Goal: Task Accomplishment & Management: Manage account settings

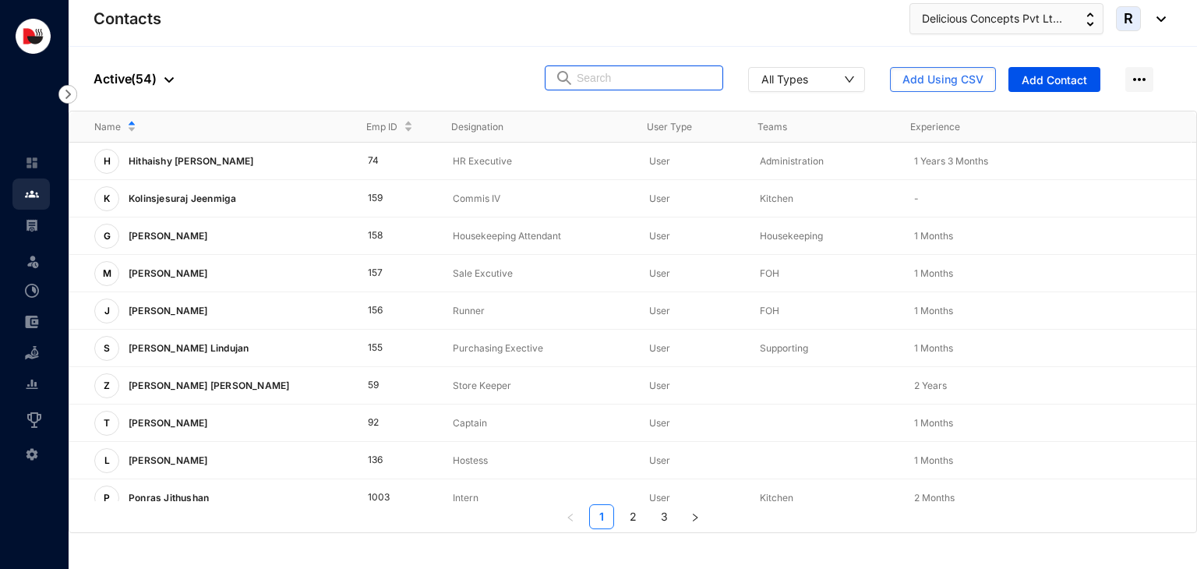
click at [623, 84] on input "text" at bounding box center [645, 77] width 136 height 23
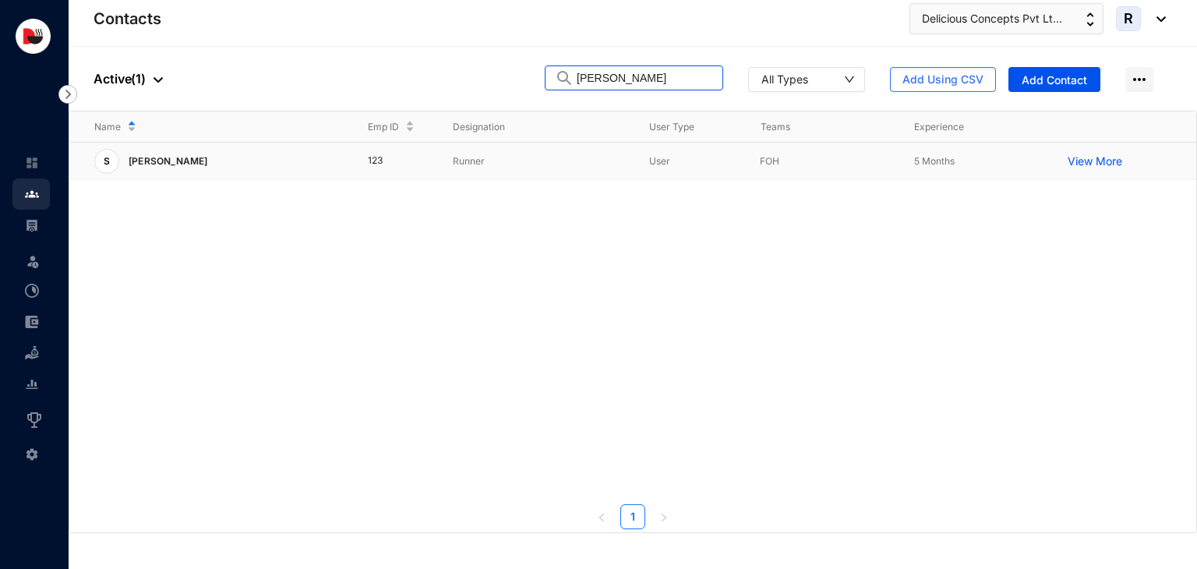
type input "[PERSON_NAME]"
click at [520, 171] on td "Runner" at bounding box center [526, 161] width 196 height 37
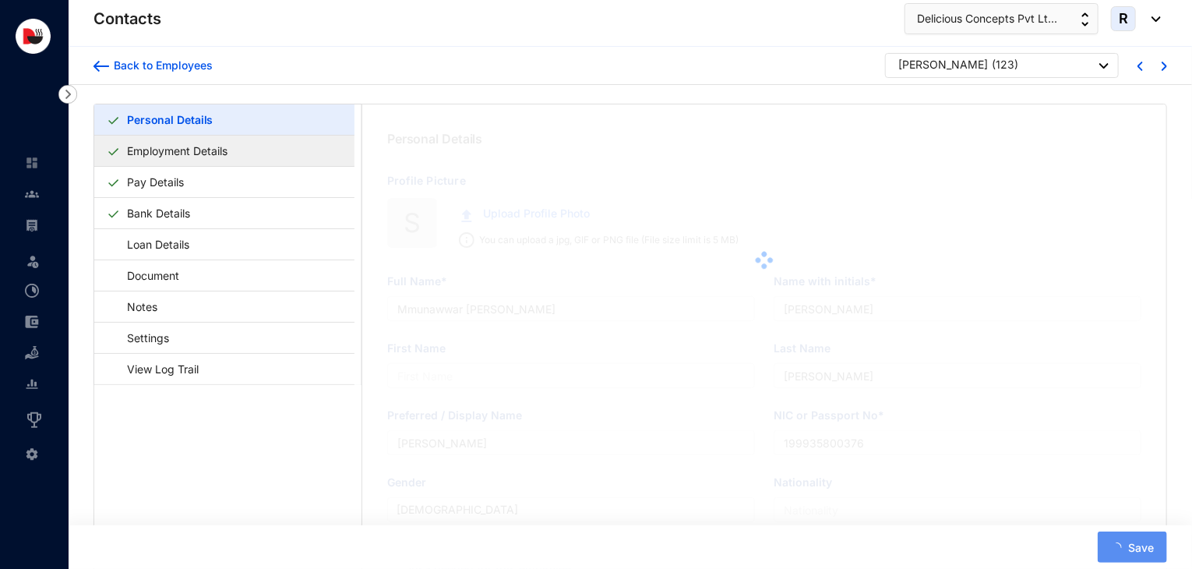
type input "[PERSON_NAME]"
type input "199625301296"
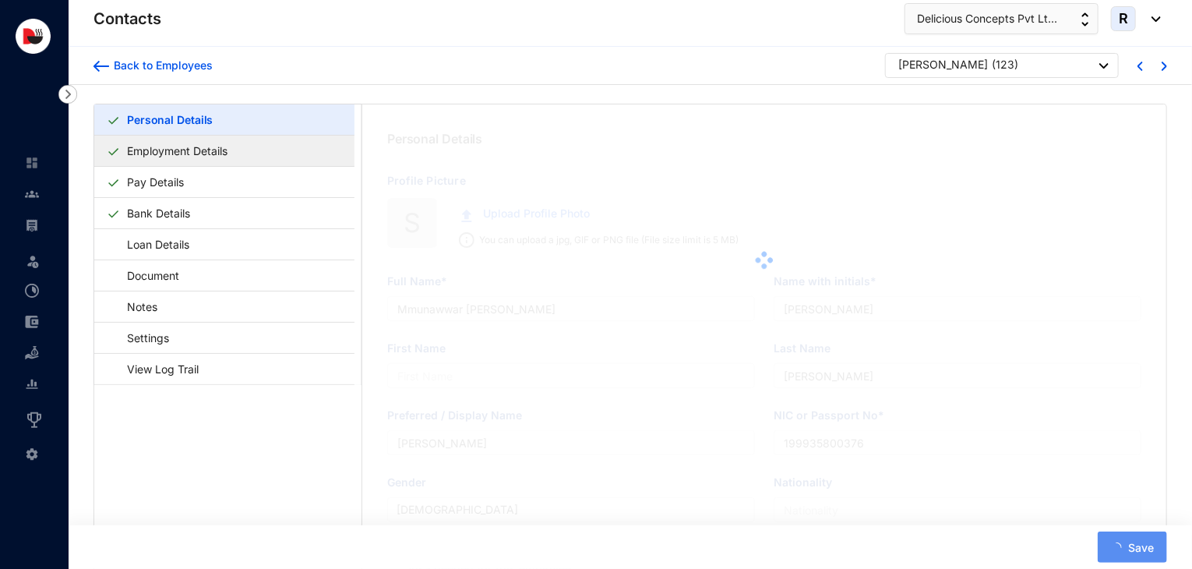
type input "756154373"
type input "[STREET_ADDRESS][PERSON_NAME]. [GEOGRAPHIC_DATA]. [GEOGRAPHIC_DATA]-03"
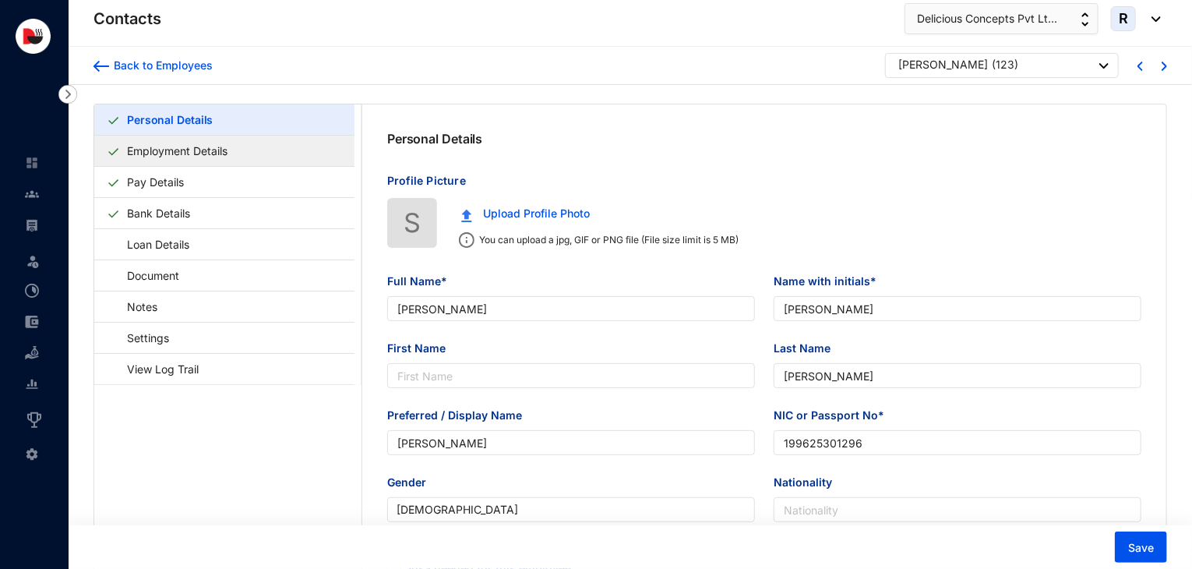
type input "[DATE]"
click at [234, 150] on link "Employment Details" at bounding box center [177, 151] width 113 height 32
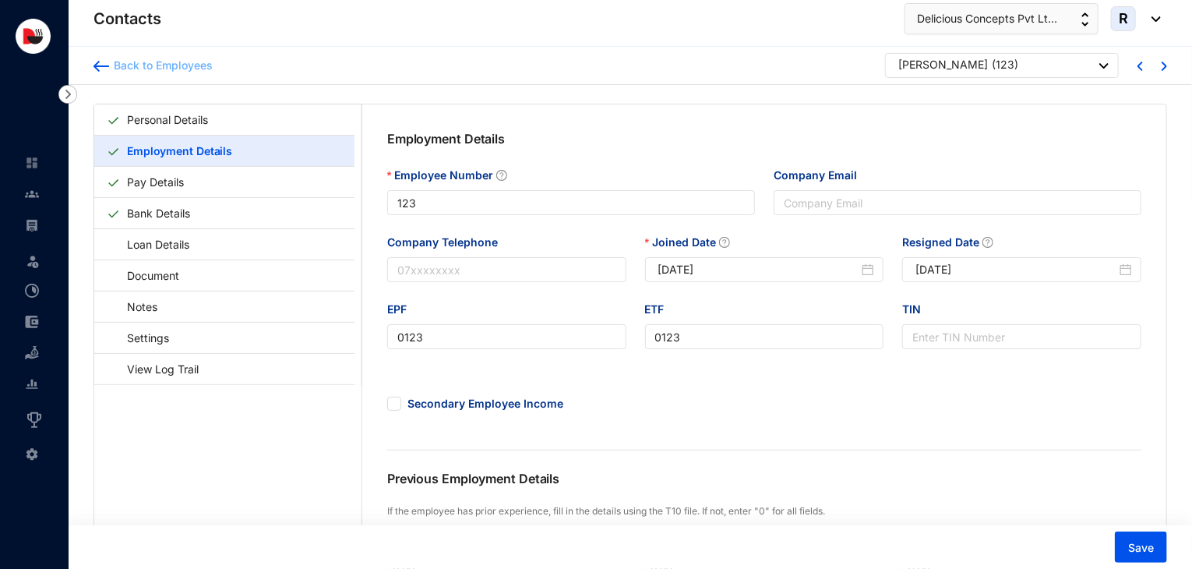
click at [196, 72] on div "Back to Employees" at bounding box center [161, 66] width 104 height 16
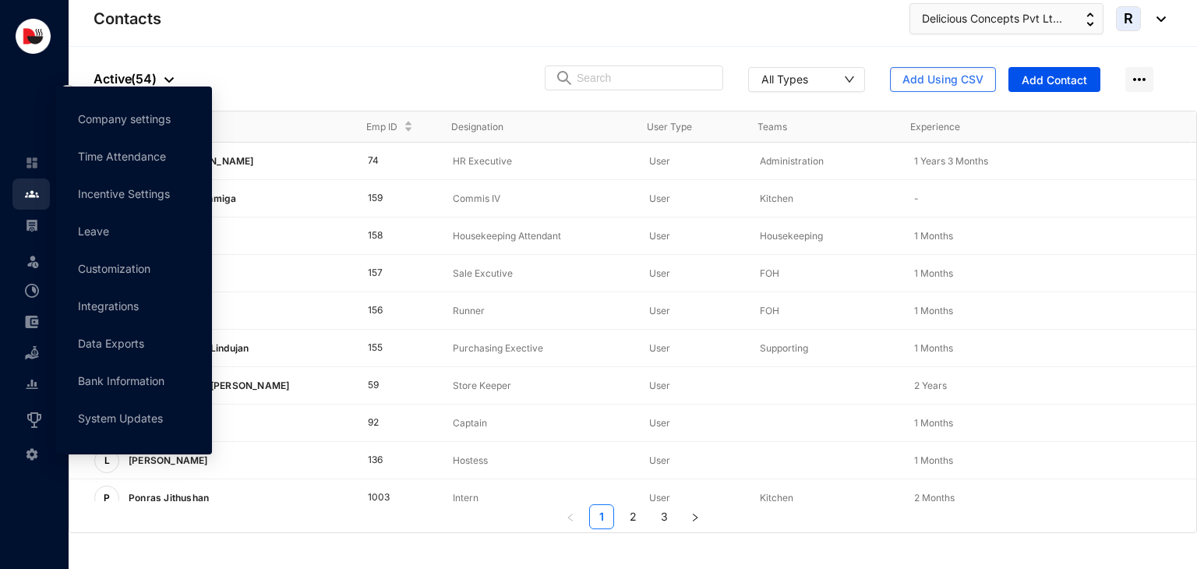
click at [25, 453] on img at bounding box center [32, 454] width 14 height 14
click at [153, 115] on link "Company settings" at bounding box center [124, 118] width 93 height 13
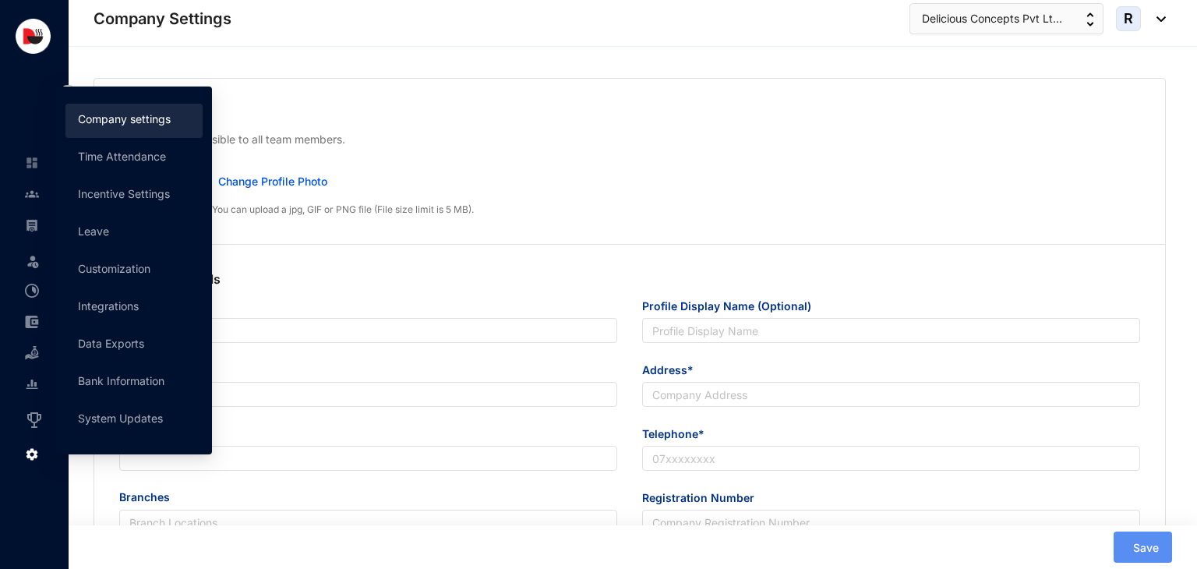
type input "Delicious Concepts (Pvt) Ltd"
type input "Delicious Concepts Pvt Ltd"
type input "[EMAIL_ADDRESS][DOMAIN_NAME]"
type input "[STREET_ADDRESS]"
type input "0112550055"
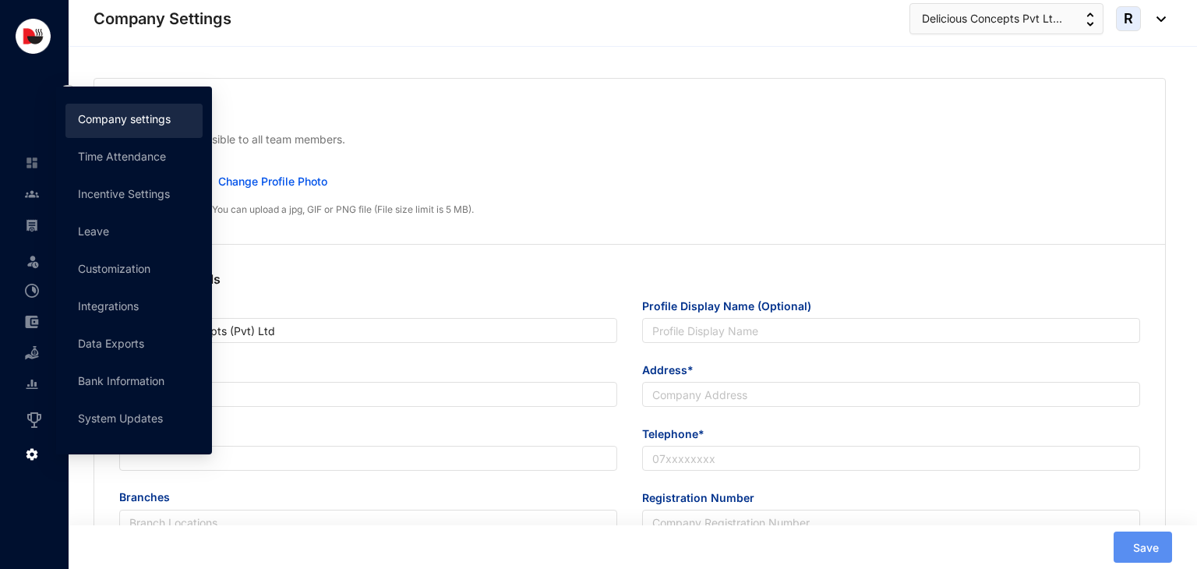
type input "P V 00253300"
type input "B"
type input "53083"
type input "9"
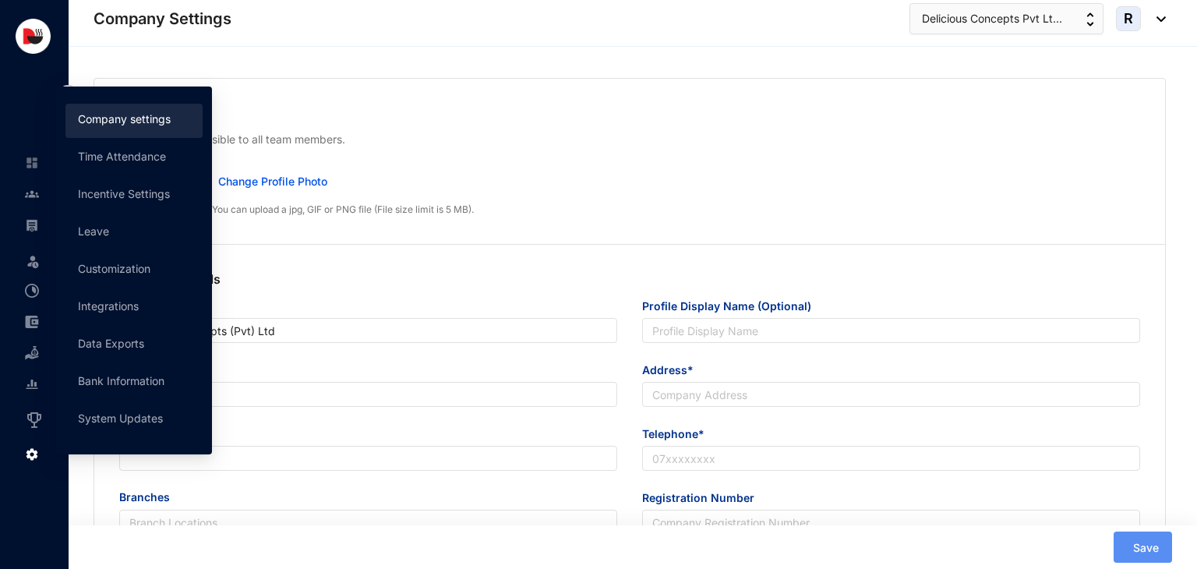
type input "31"
radio input "true"
checkbox input "true"
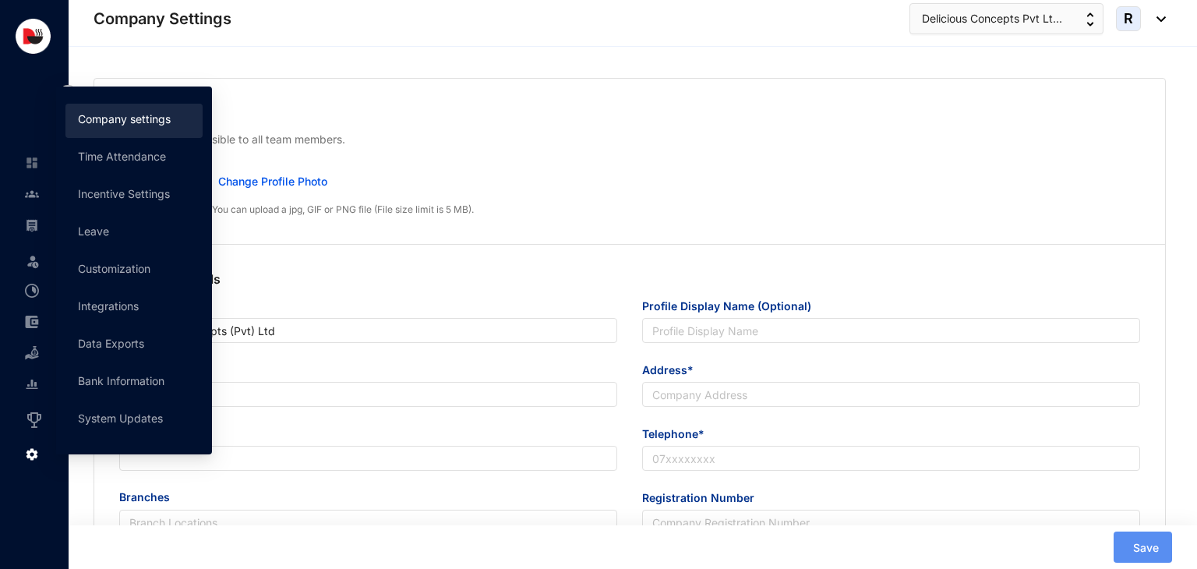
checkbox input "true"
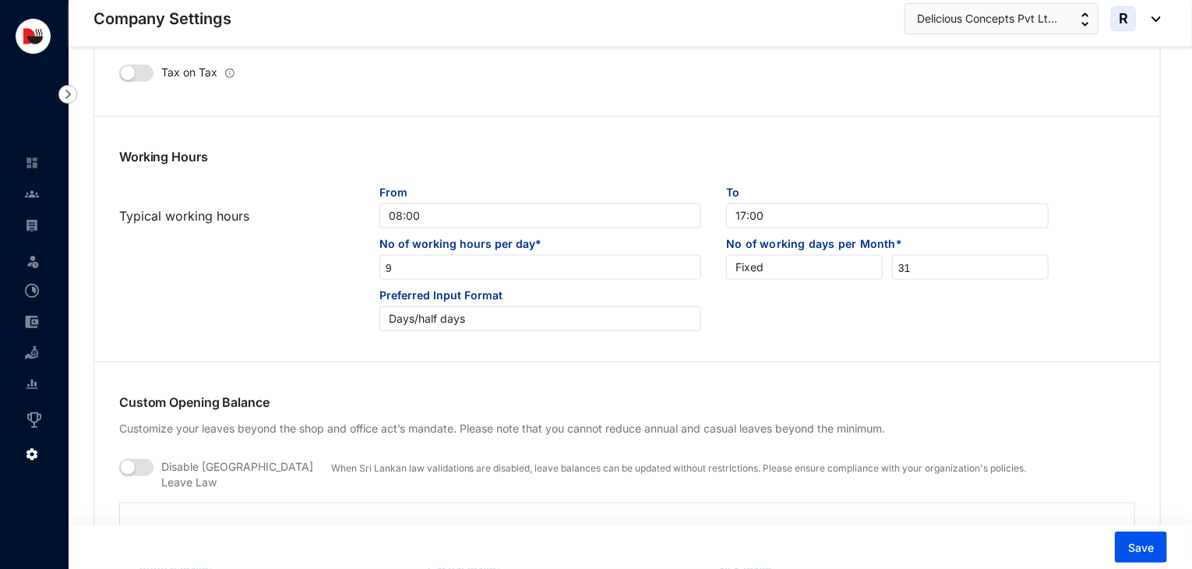
scroll to position [845, 0]
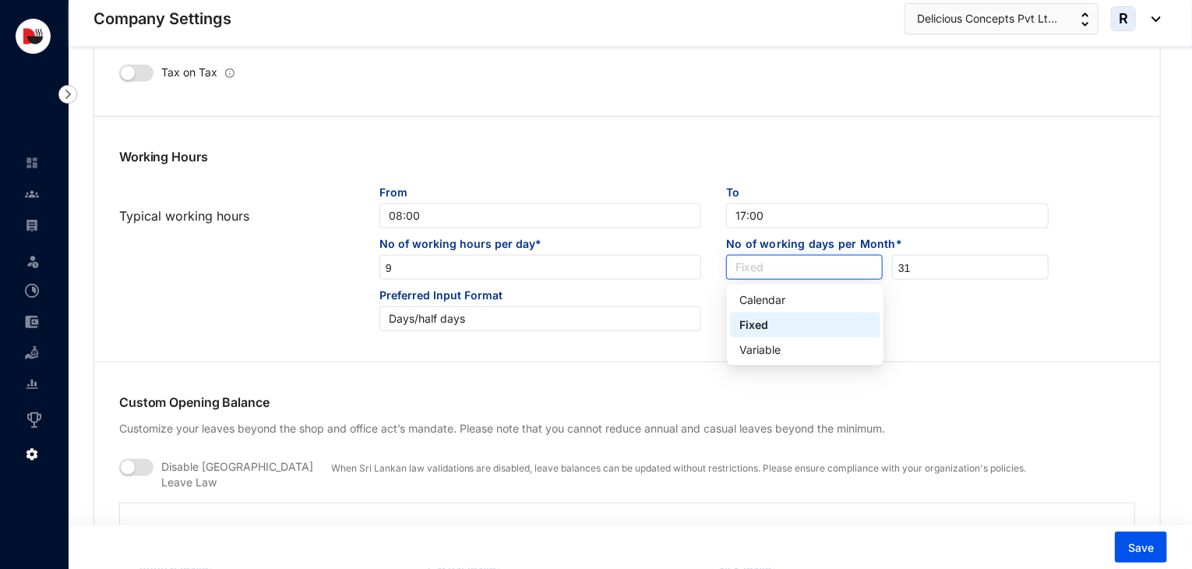
click at [746, 267] on span "Fixed" at bounding box center [804, 267] width 138 height 23
click at [776, 356] on div "Variable" at bounding box center [805, 349] width 132 height 17
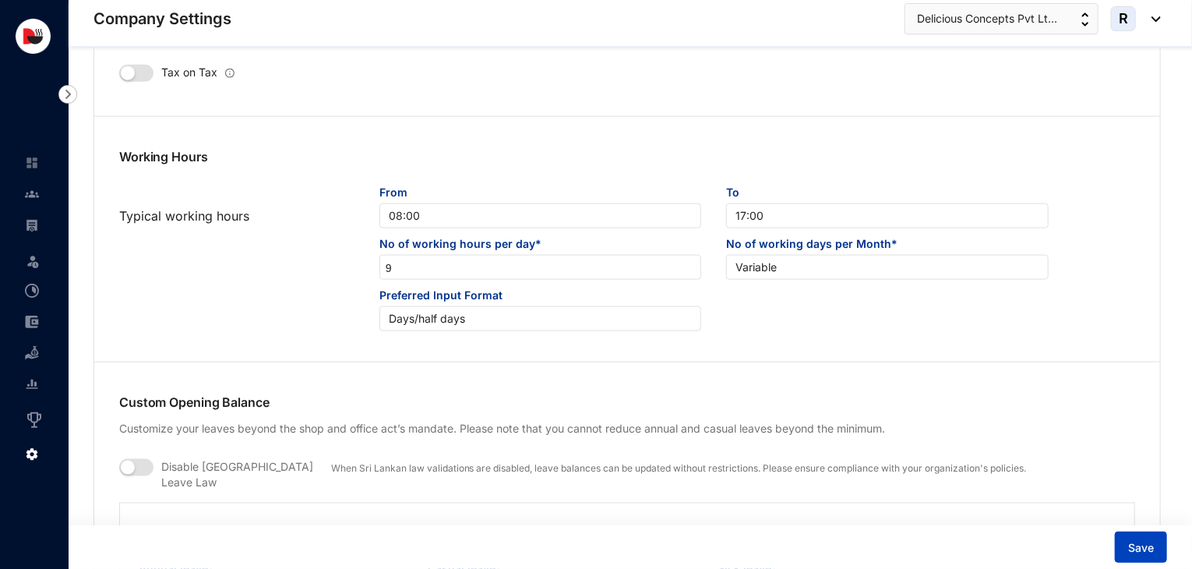
click at [1140, 540] on span "Save" at bounding box center [1141, 548] width 26 height 16
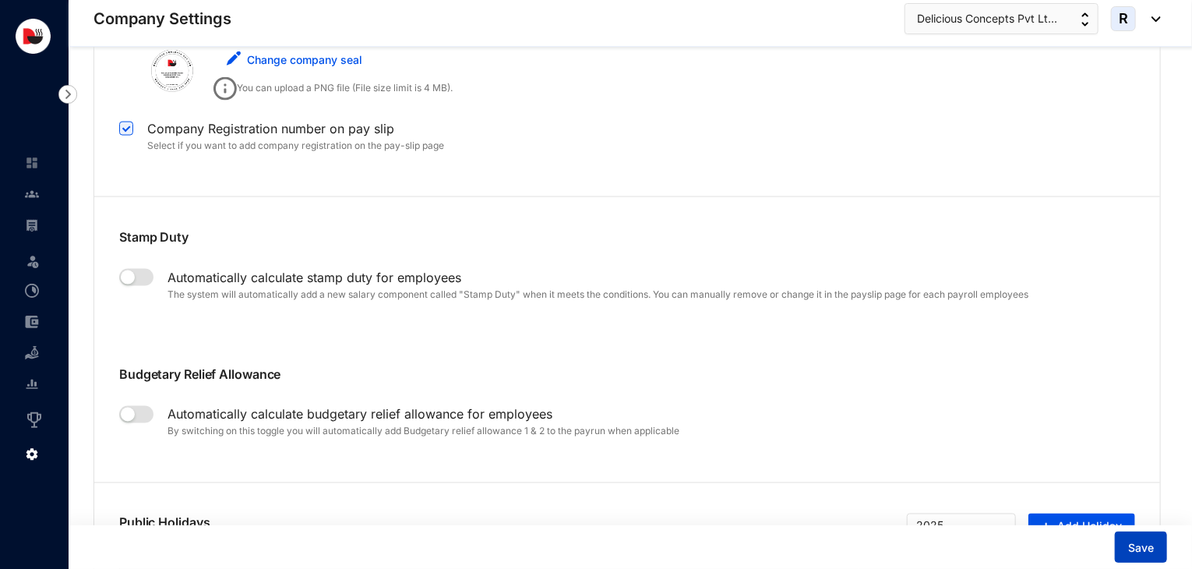
scroll to position [4079, 0]
